Goal: Ask a question

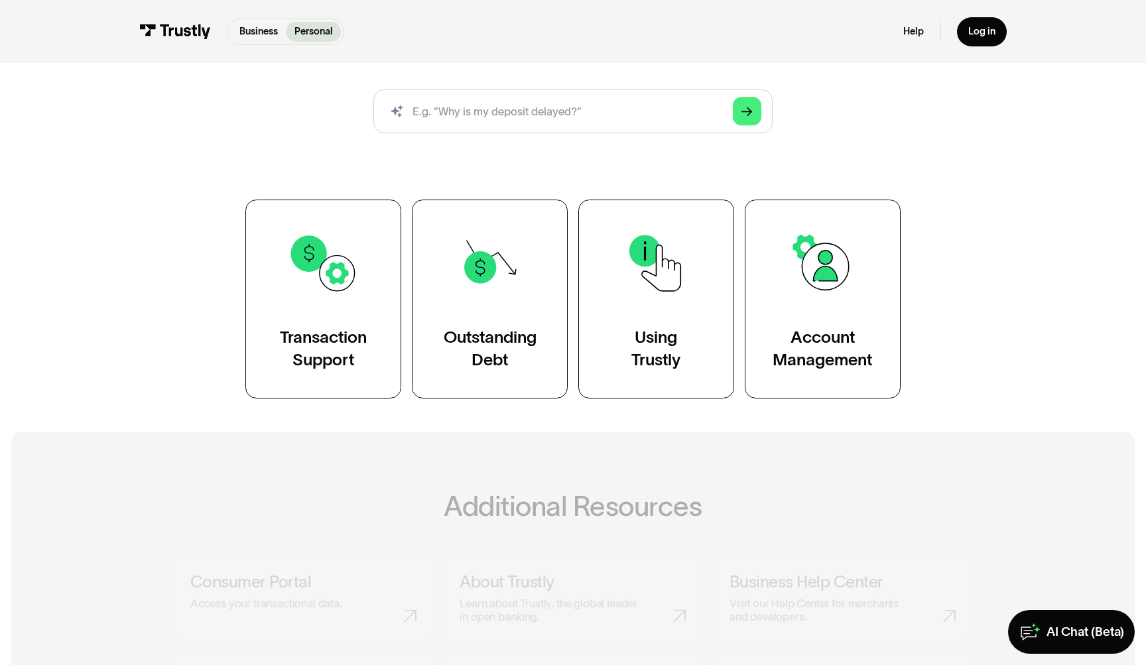
scroll to position [159, 0]
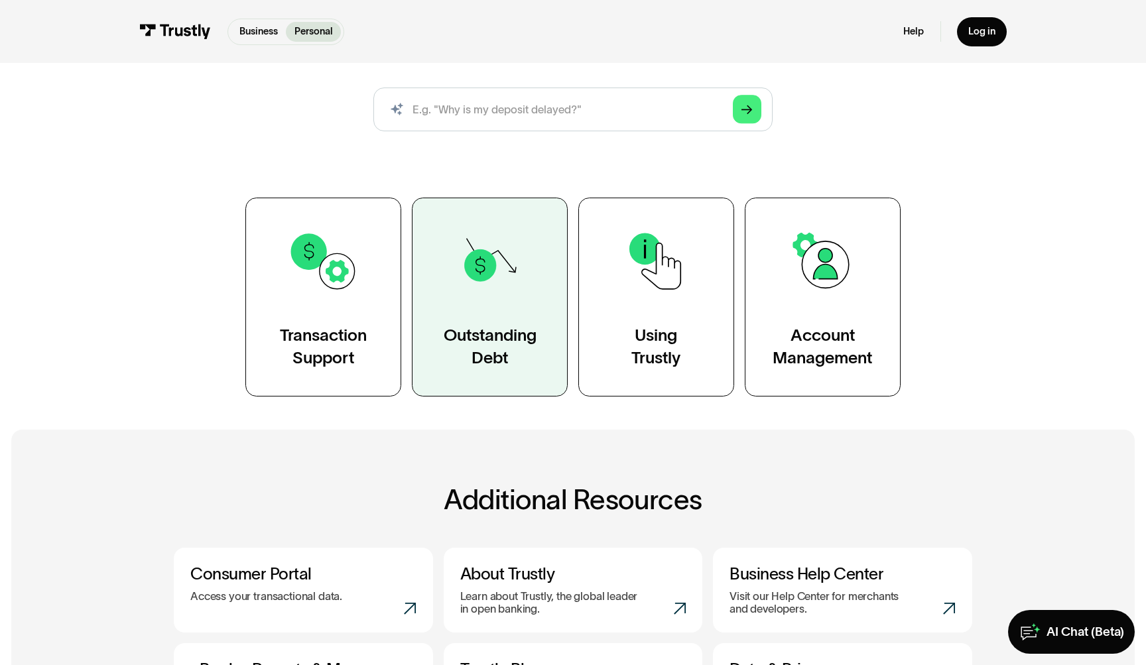
click at [464, 331] on div "Outstanding Debt" at bounding box center [490, 346] width 93 height 44
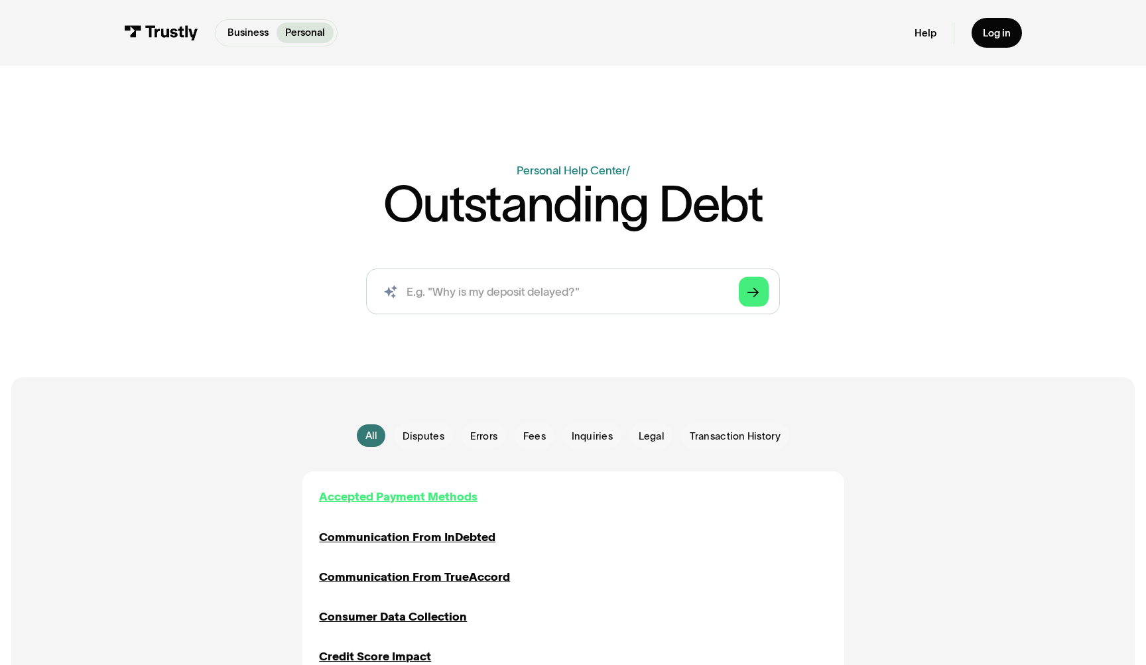
scroll to position [216, 0]
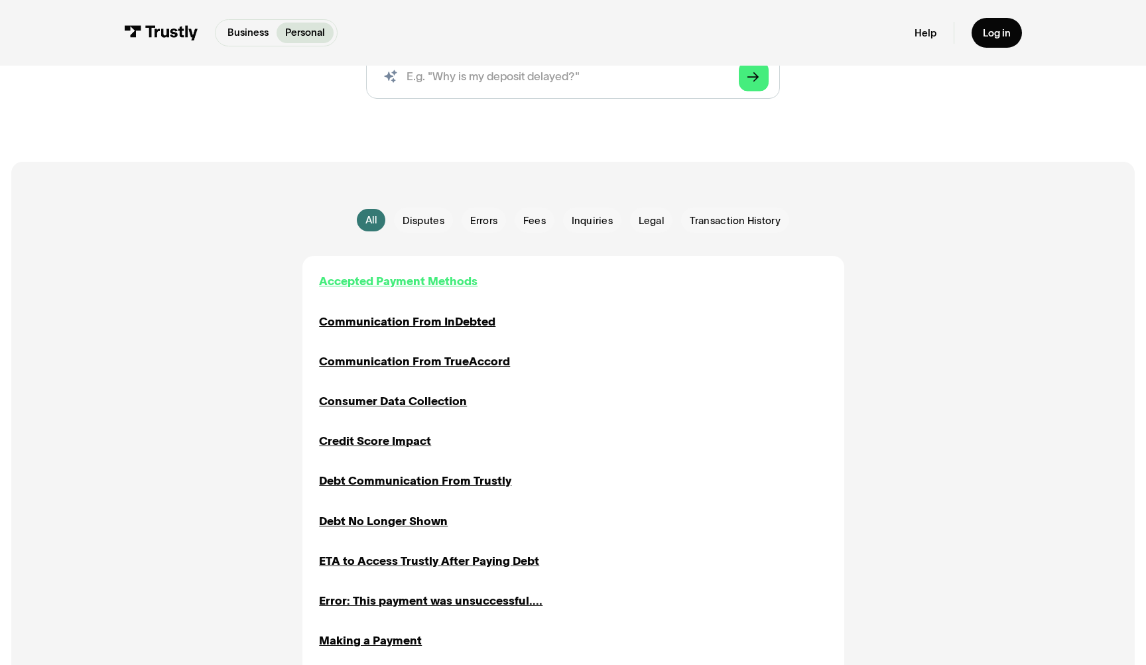
click at [426, 279] on div "Accepted Payment Methods" at bounding box center [398, 281] width 159 height 17
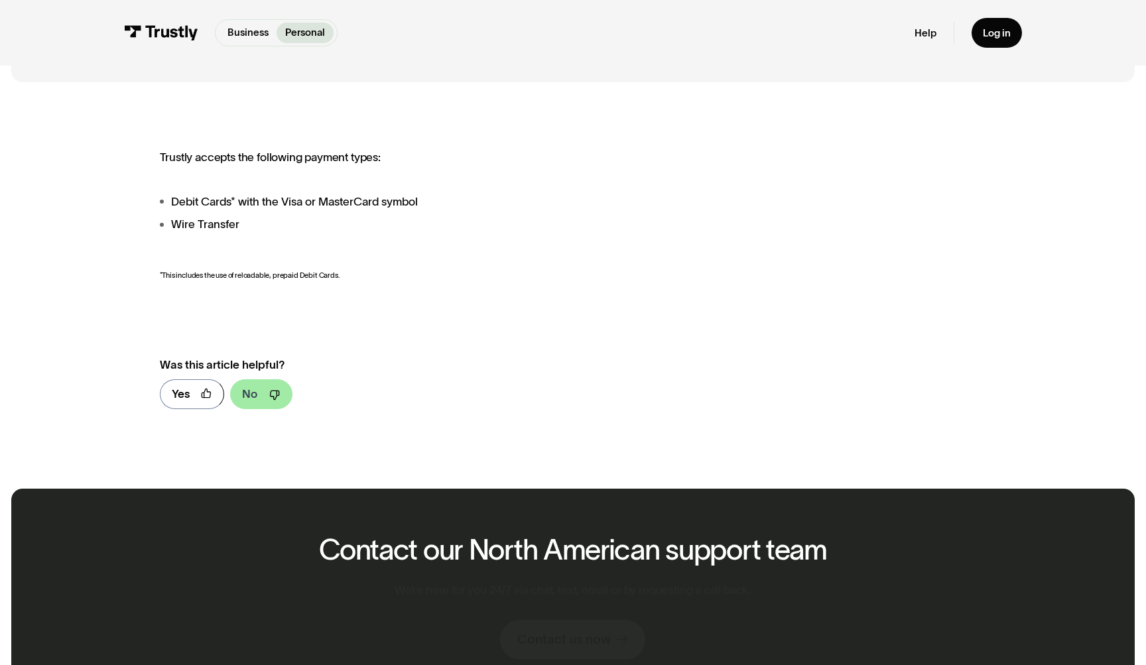
scroll to position [692, 0]
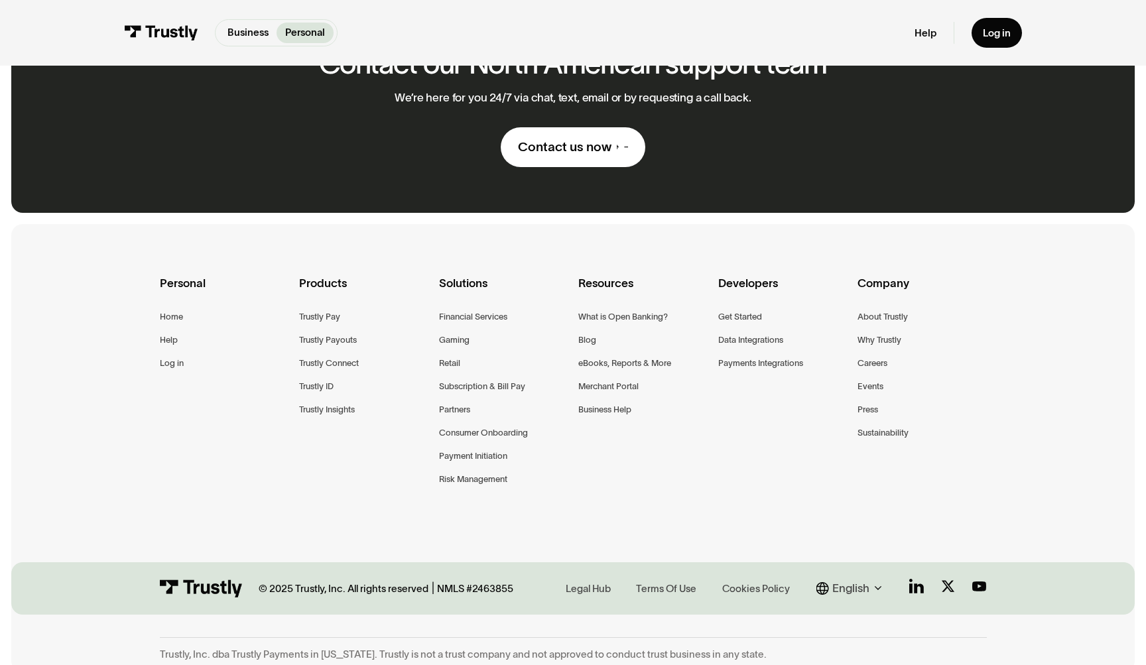
click at [583, 142] on div "Contact us now" at bounding box center [565, 147] width 94 height 17
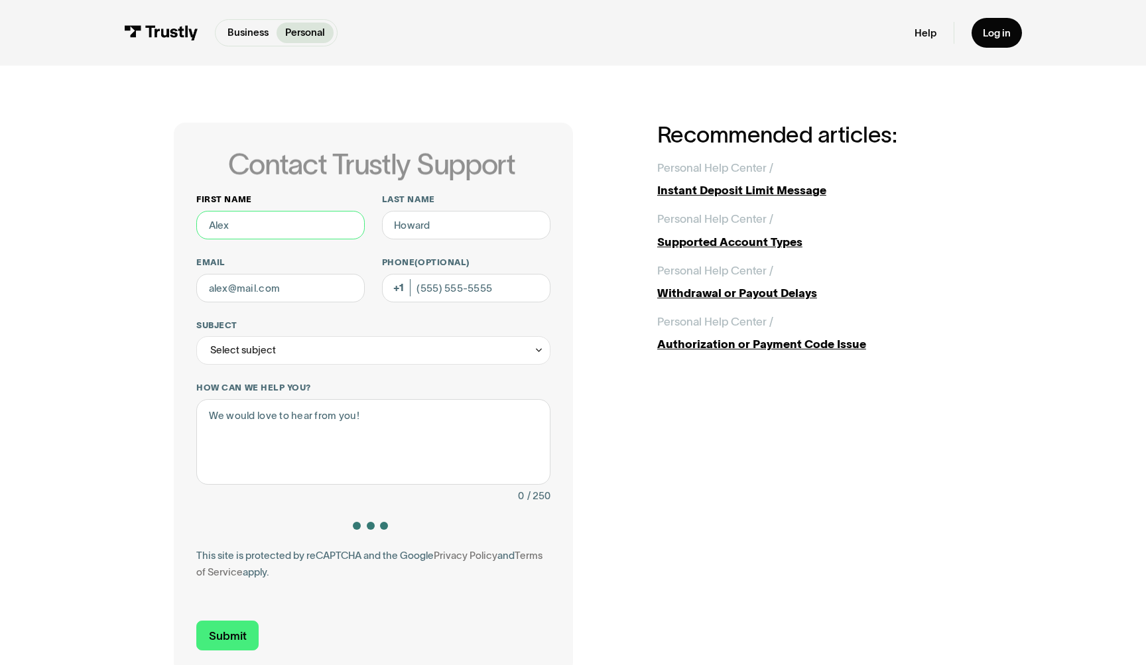
click at [303, 226] on input "First name" at bounding box center [280, 225] width 168 height 29
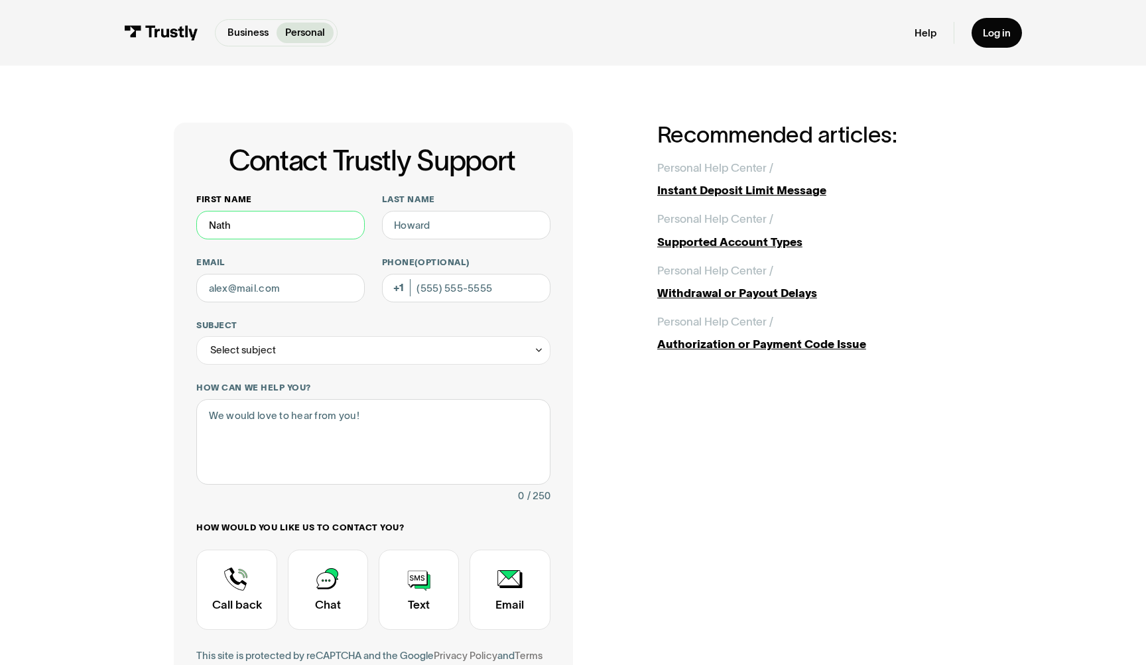
click at [298, 219] on input "Nath" at bounding box center [280, 225] width 168 height 29
drag, startPoint x: 308, startPoint y: 218, endPoint x: 174, endPoint y: 225, distance: 134.1
click at [174, 225] on div "Contact Trustly Support First name anNath Last name Email Phone (Optional) Subj…" at bounding box center [373, 448] width 399 height 651
click at [229, 235] on input "anNath" at bounding box center [280, 225] width 168 height 29
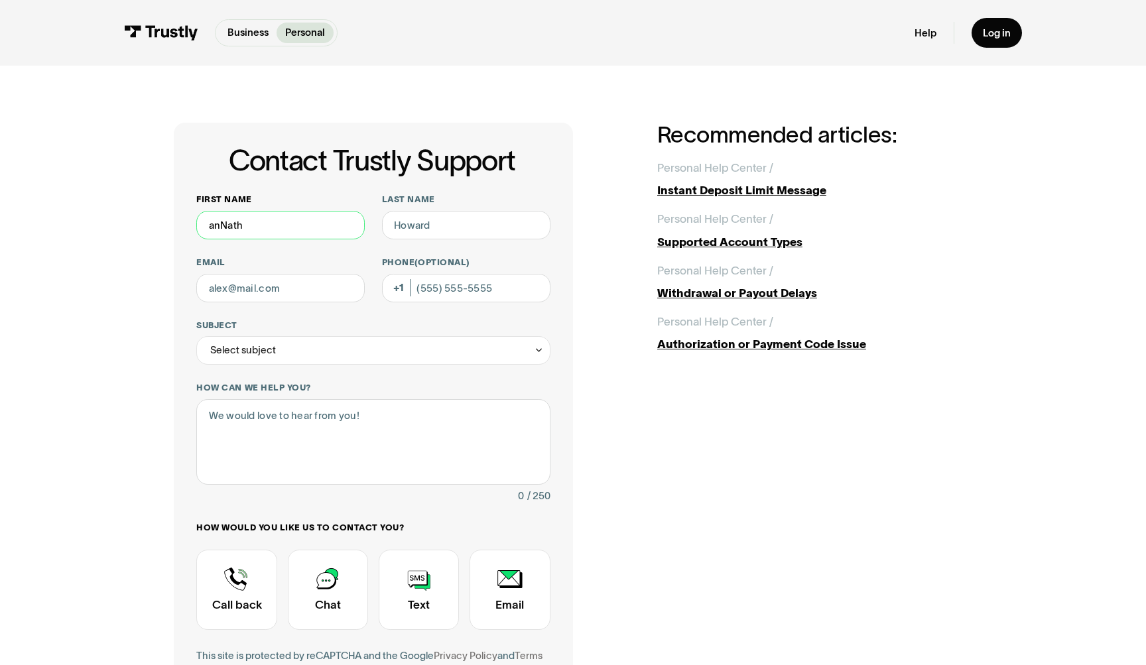
click at [229, 235] on input "anNath" at bounding box center [280, 225] width 168 height 29
type input "Nathan"
type input "Skarie"
type input "ndskarie@gmail.com"
type input "(262) 501-3361"
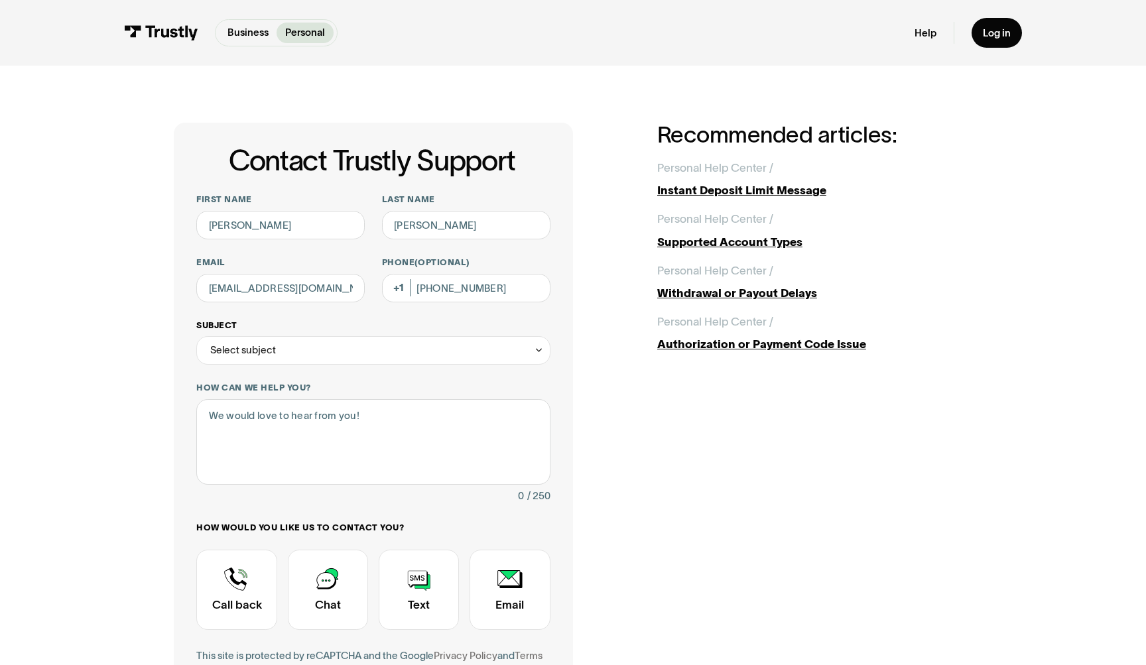
click at [289, 355] on div "Select subject" at bounding box center [373, 350] width 354 height 29
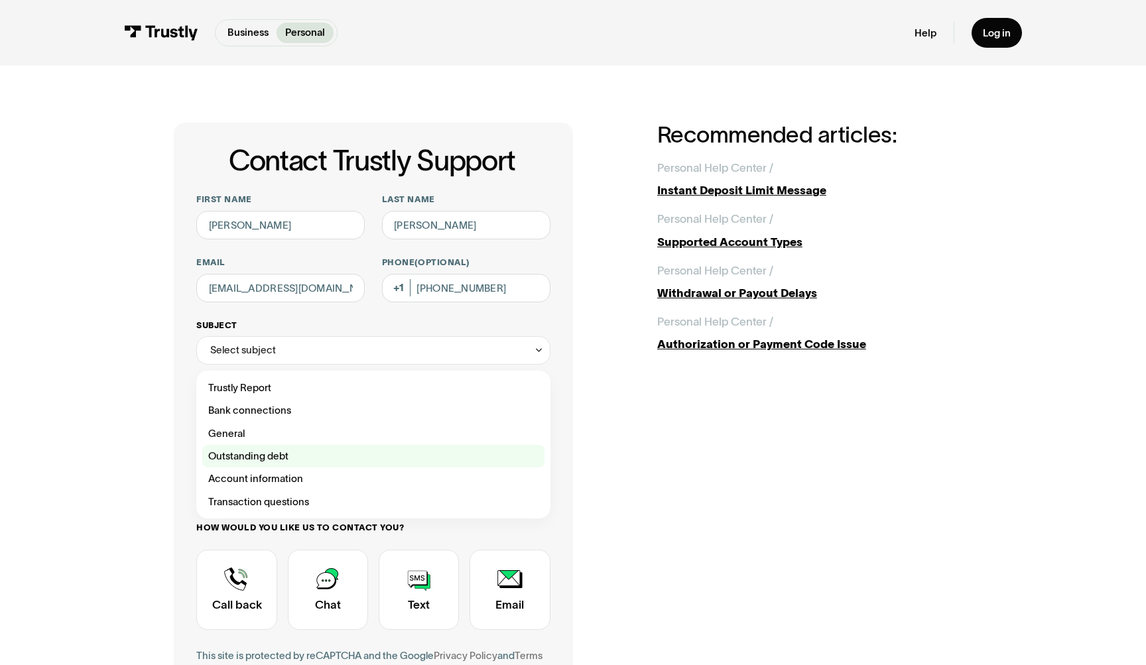
click at [294, 458] on div "Contact Trustly Support" at bounding box center [373, 456] width 342 height 23
type input "**********"
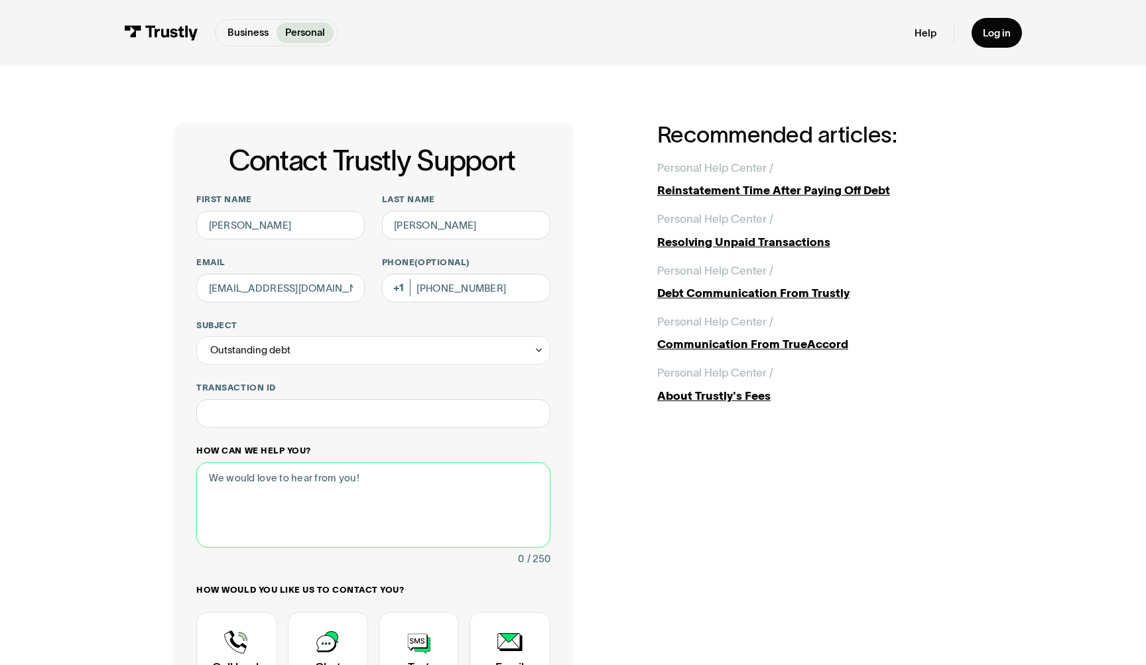
click at [303, 482] on textarea "How can we help you?" at bounding box center [373, 505] width 354 height 86
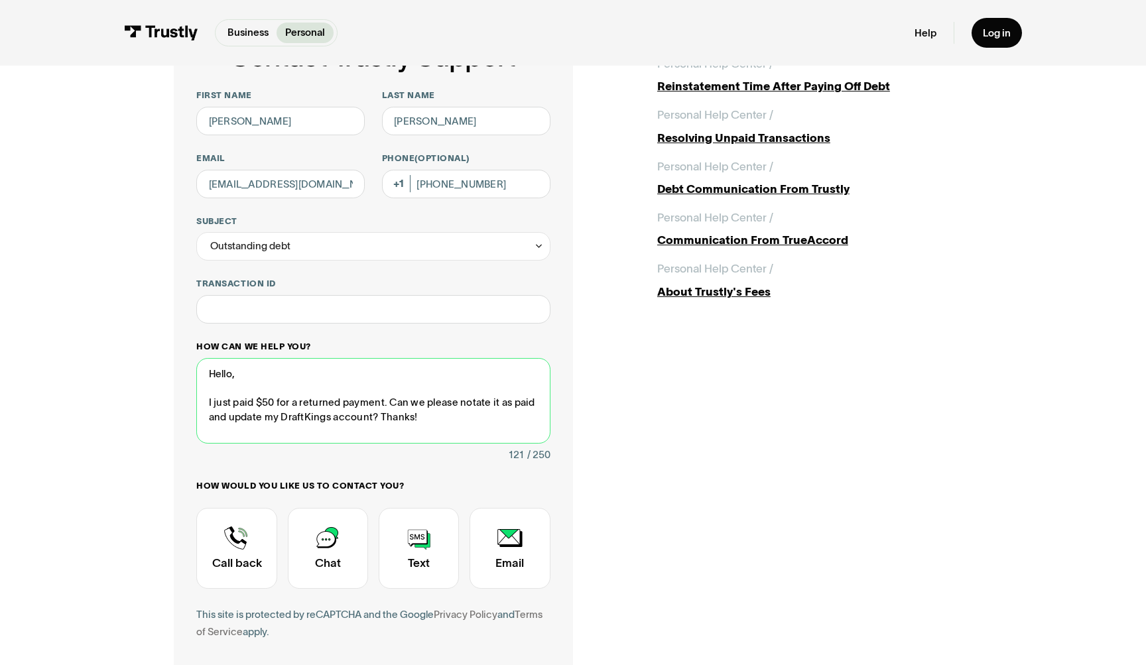
scroll to position [105, 0]
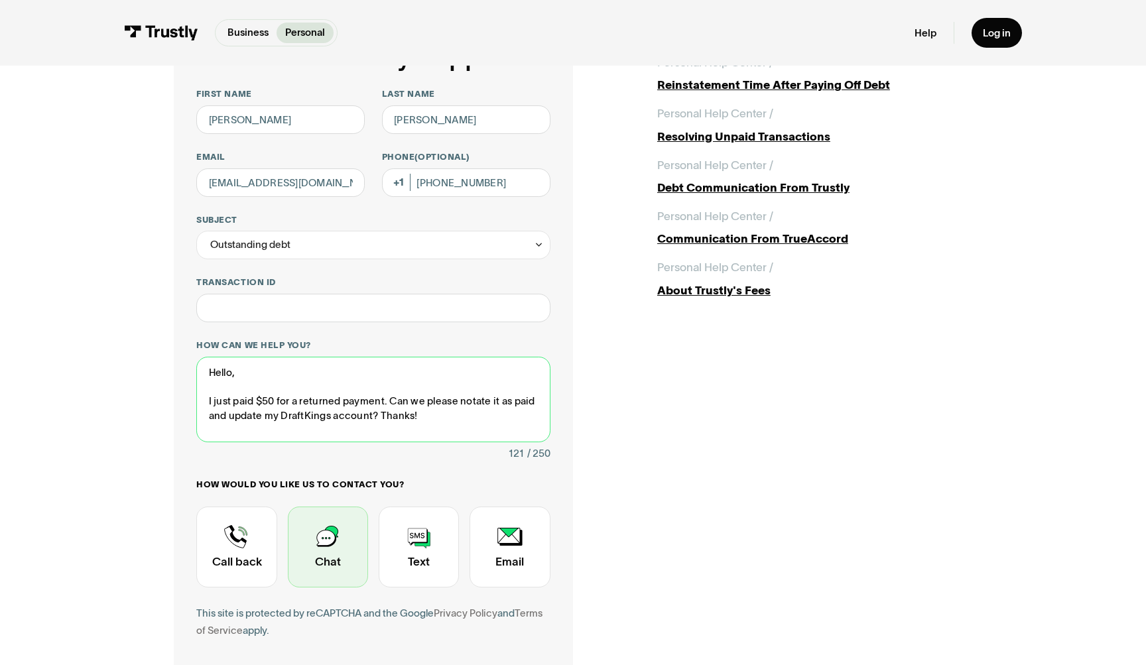
type textarea "Hello, I just paid $50 for a returned payment. Can we please notate it as paid …"
click at [317, 547] on div "Contact Trustly Support" at bounding box center [328, 547] width 80 height 81
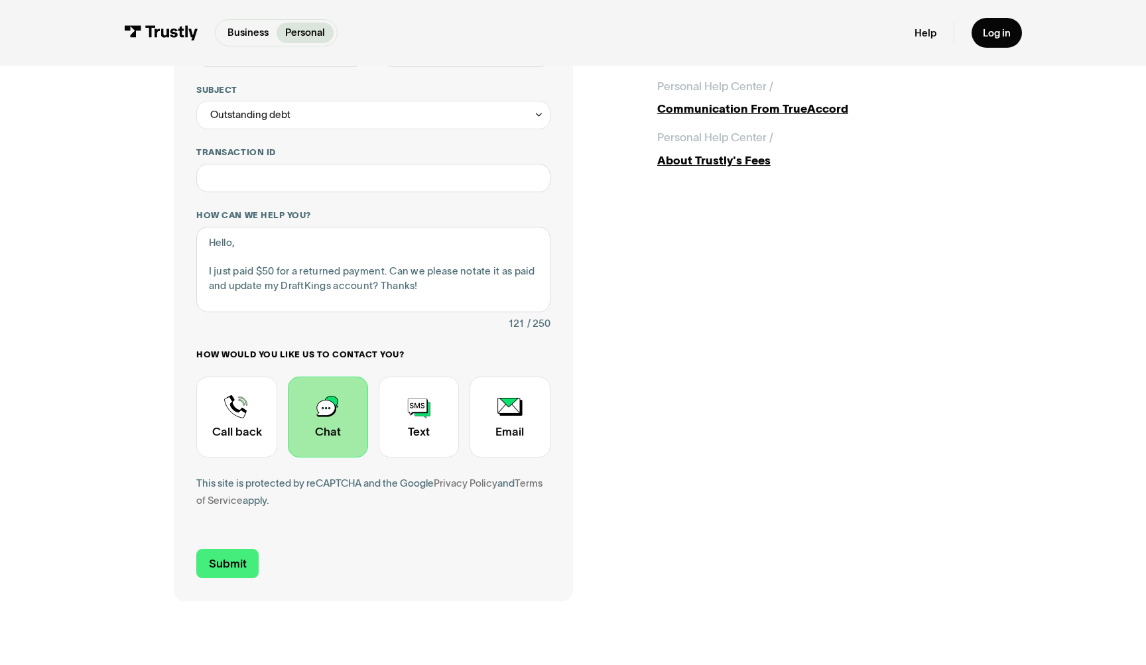
scroll to position [253, 0]
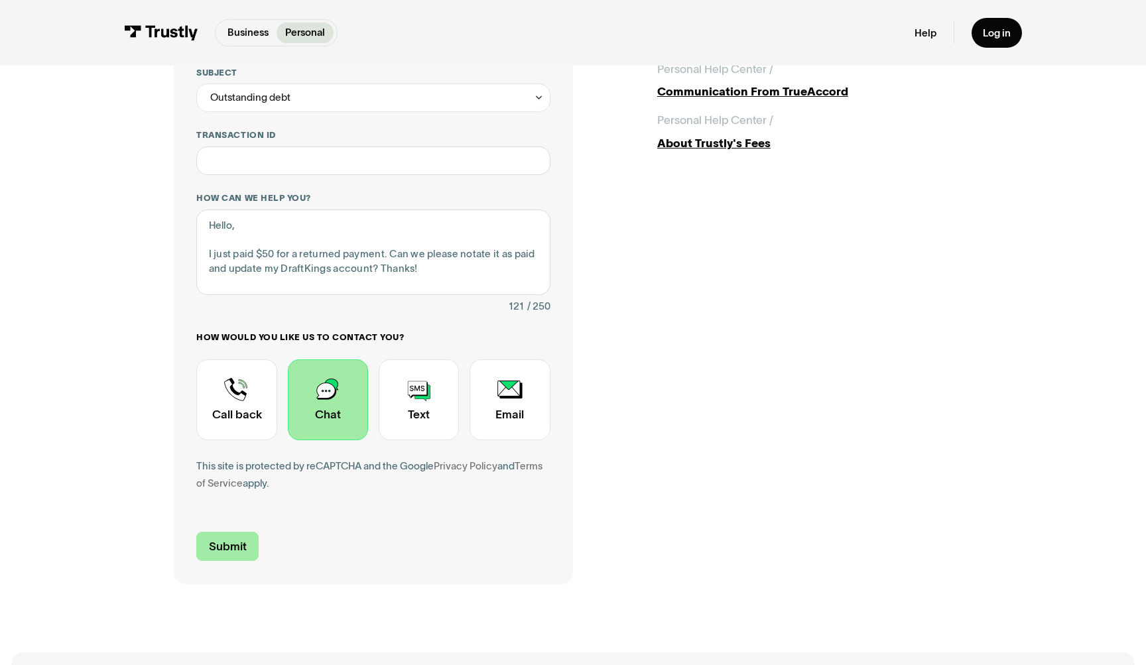
click at [228, 535] on input "Submit" at bounding box center [227, 547] width 62 height 30
type input "+12625013361"
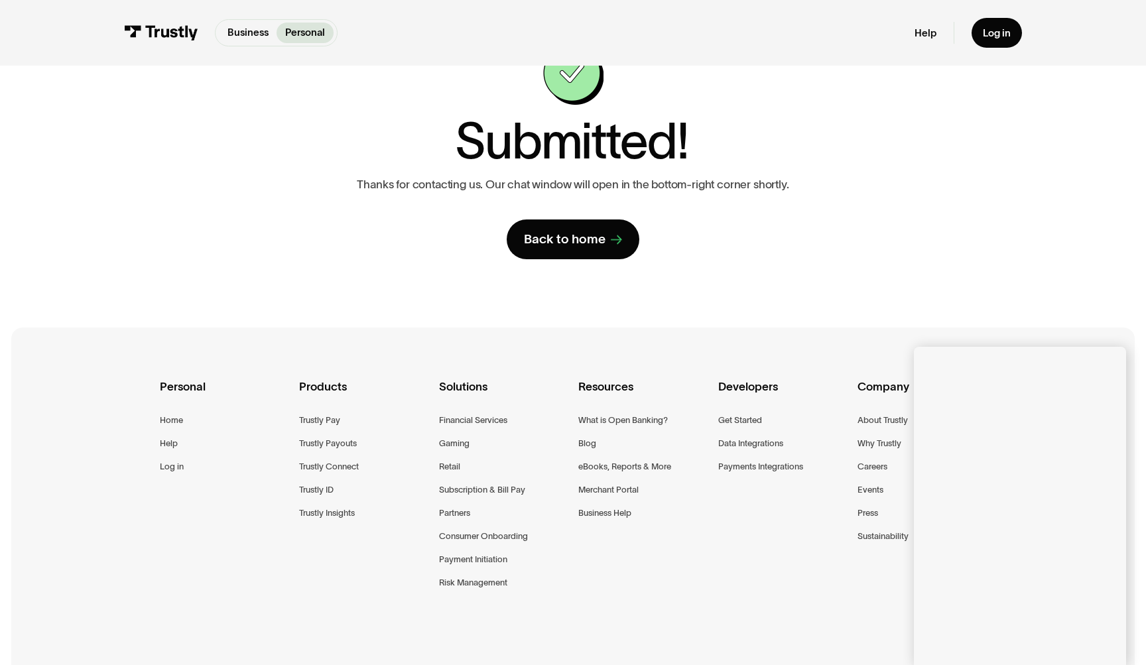
scroll to position [80, 0]
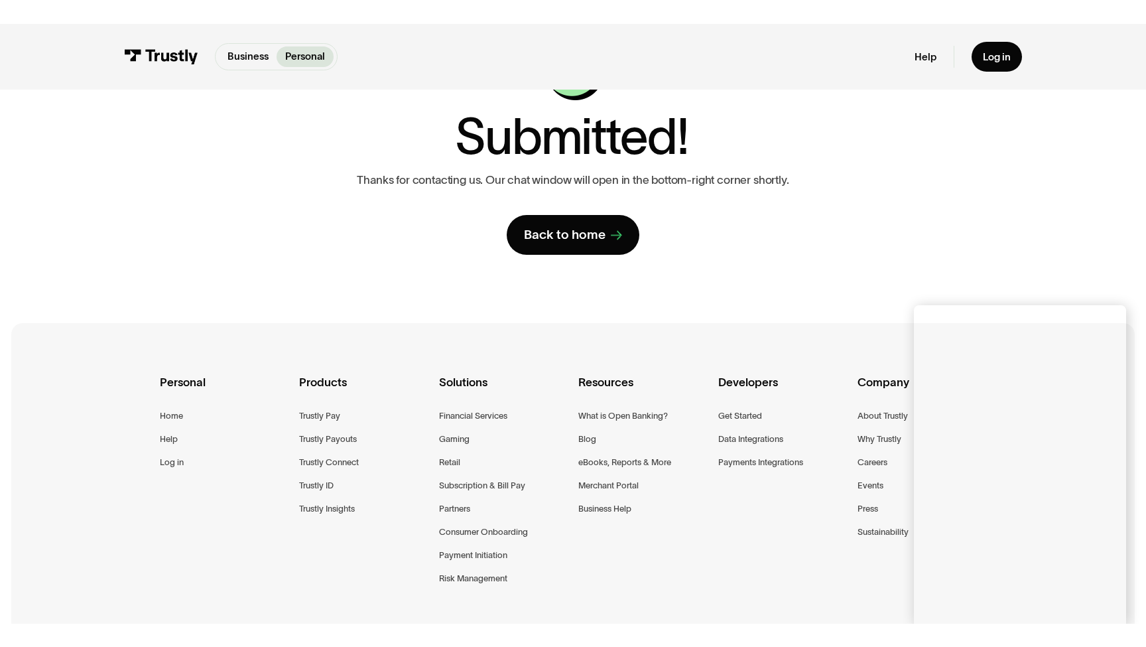
scroll to position [108, 0]
